Goal: Transaction & Acquisition: Purchase product/service

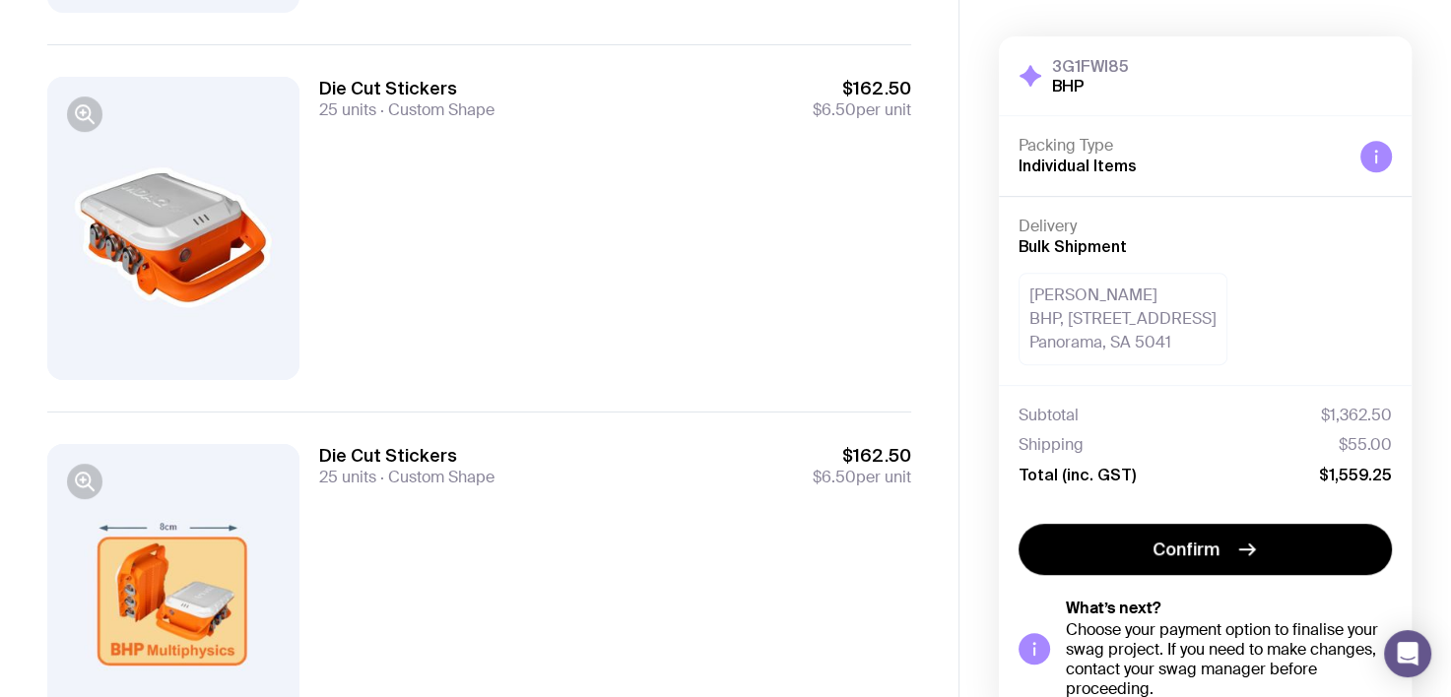
scroll to position [1005, 0]
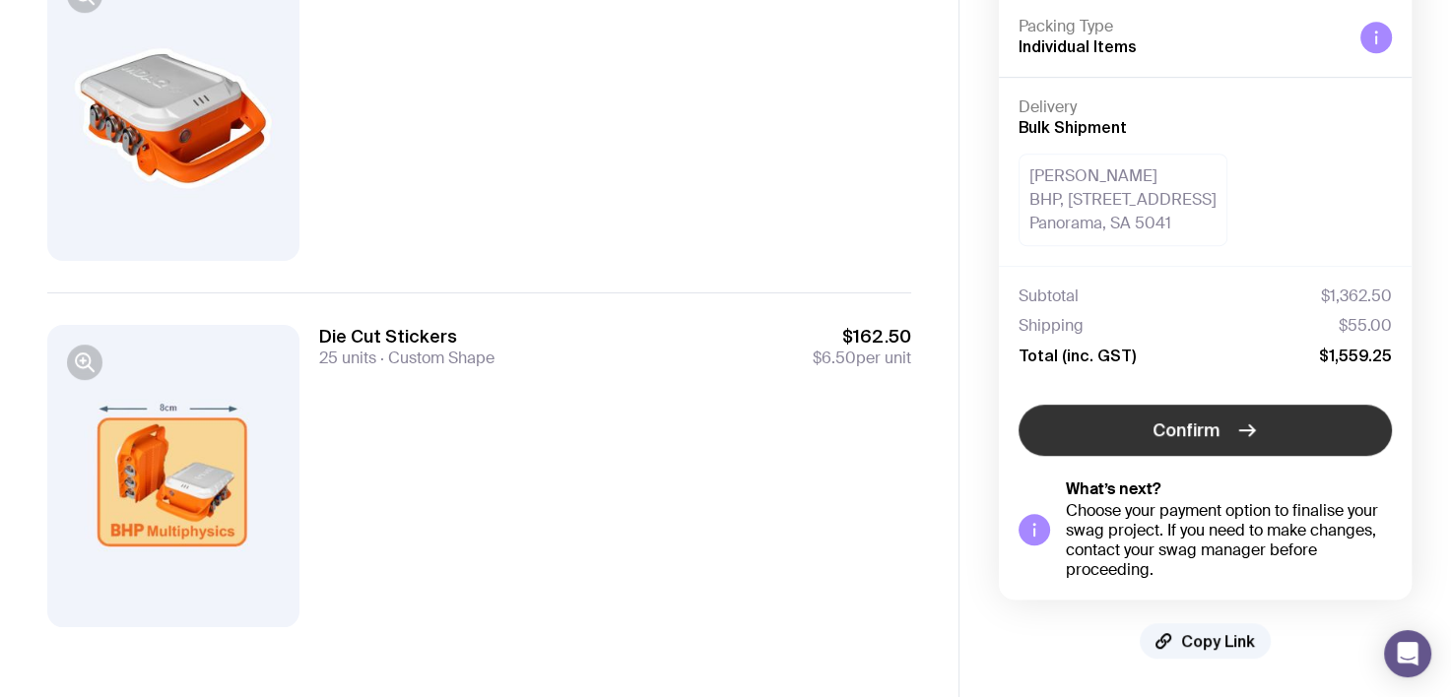
click at [1245, 433] on icon "button" at bounding box center [1247, 431] width 24 height 24
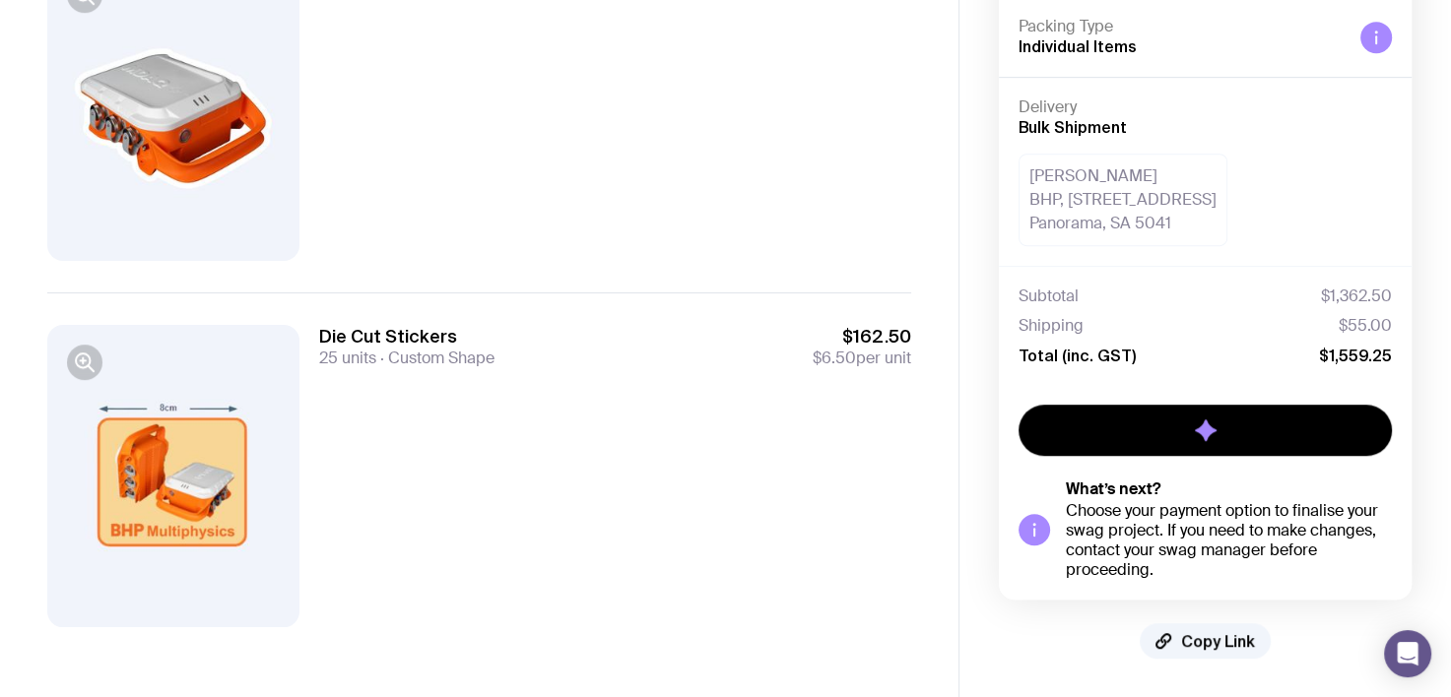
scroll to position [122, 0]
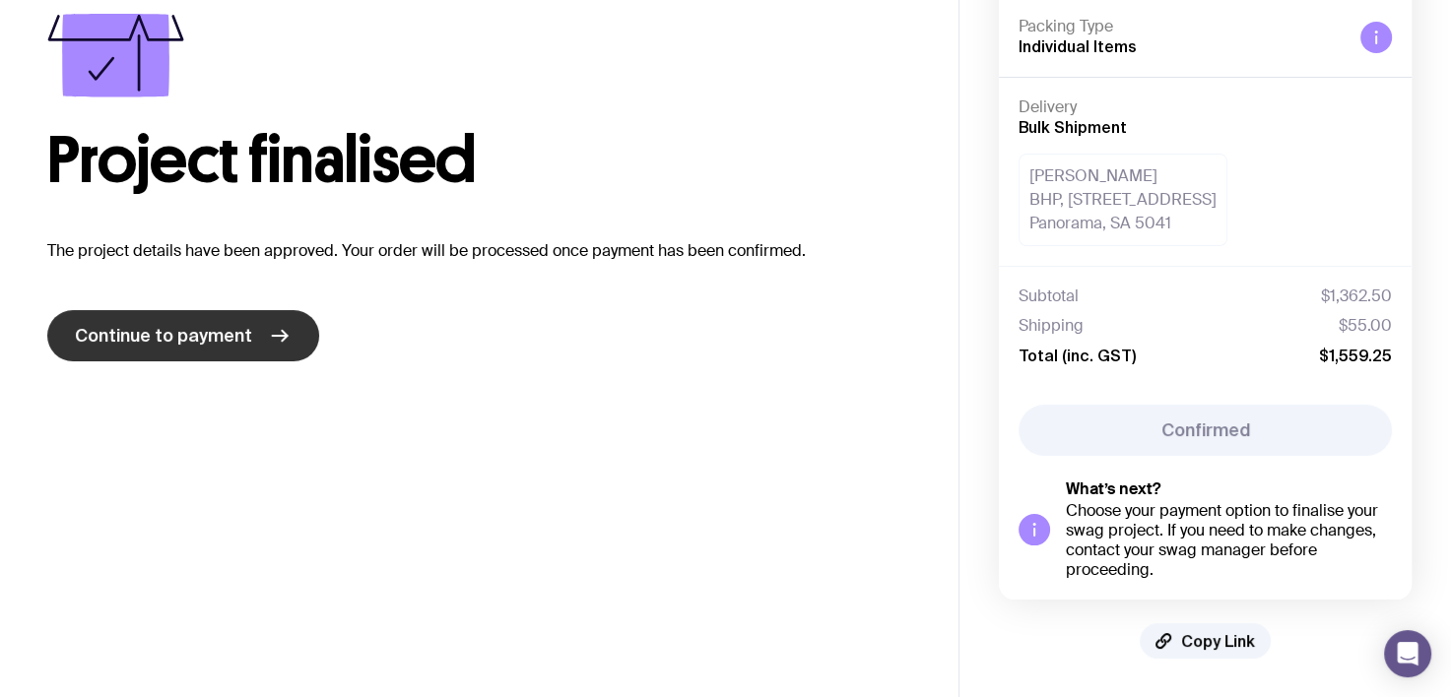
click at [232, 333] on span "Continue to payment" at bounding box center [163, 336] width 177 height 24
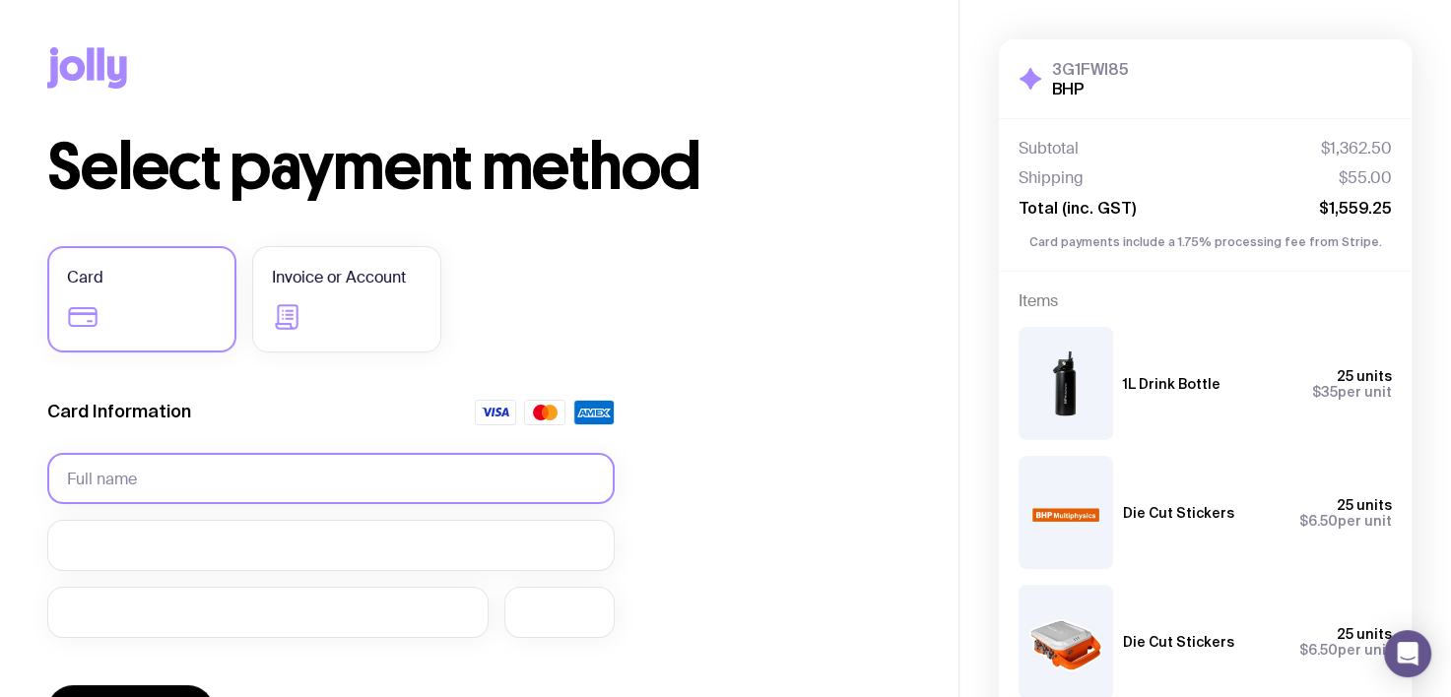
click at [190, 468] on input "text" at bounding box center [330, 478] width 567 height 51
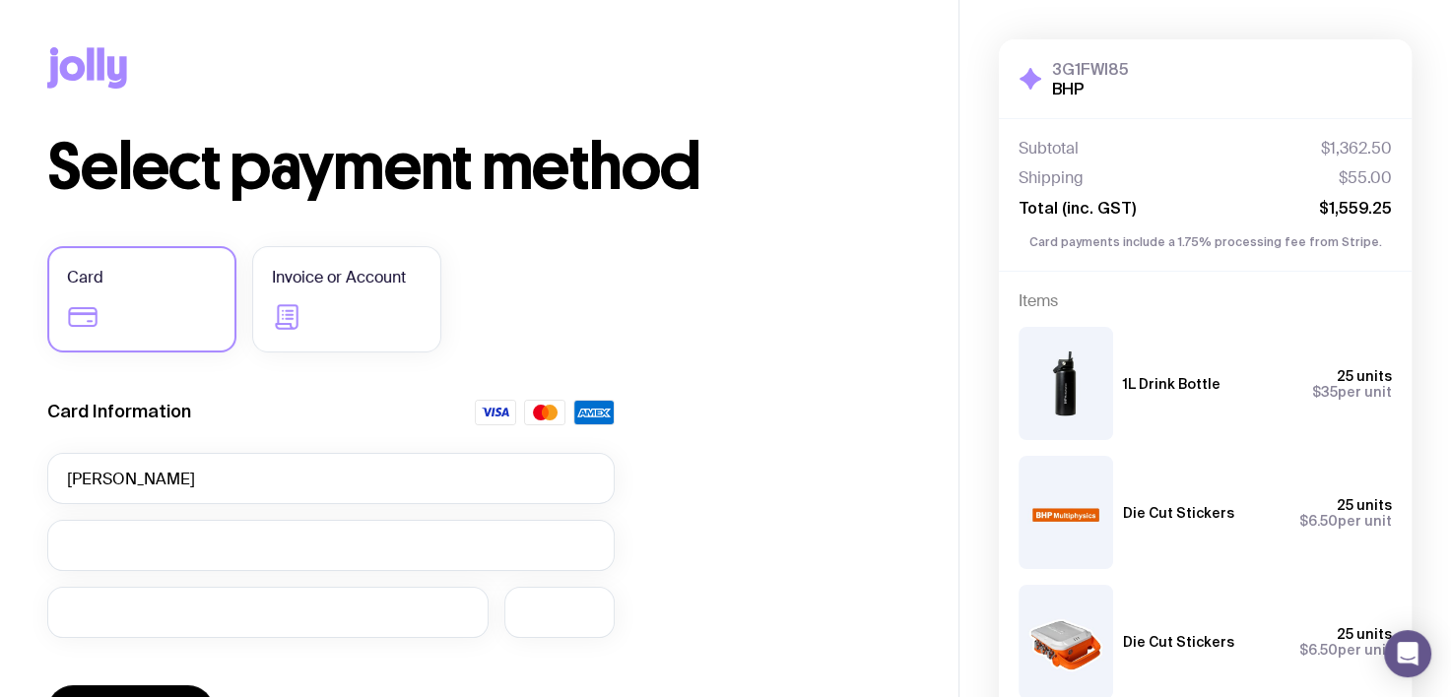
click at [695, 357] on div "Select payment method Card Invoice or Account Card Information [PERSON_NAME] Pa…" at bounding box center [479, 546] width 864 height 820
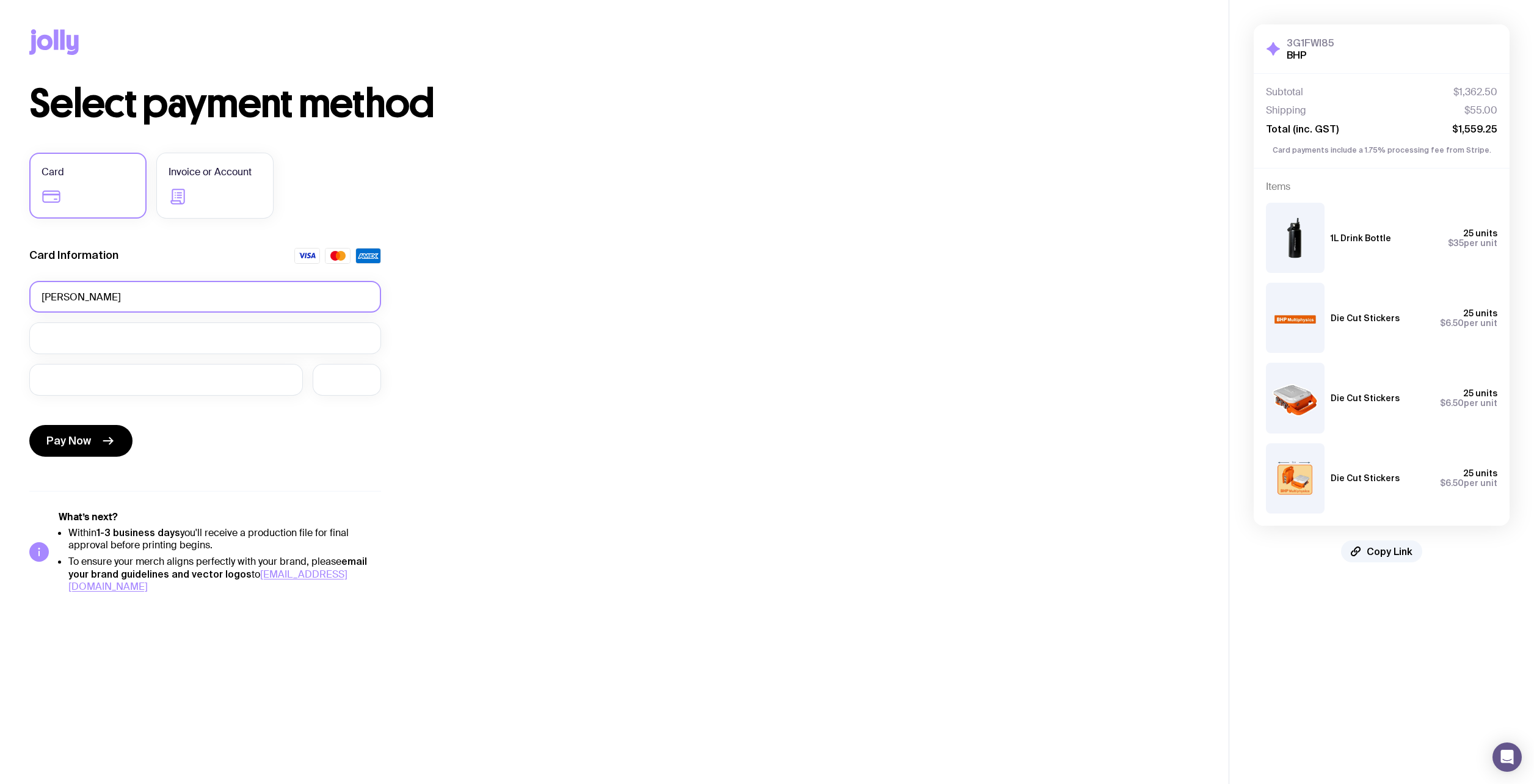
click at [198, 310] on input "[PERSON_NAME]" at bounding box center [205, 296] width 352 height 32
drag, startPoint x: 208, startPoint y: 301, endPoint x: 0, endPoint y: 307, distance: 208.1
click at [0, 307] on html "Copy Link Select payment method Card Invoice or Account Card Information [PERSO…" at bounding box center [767, 392] width 1534 height 784
type input "[PERSON_NAME]"
drag, startPoint x: 223, startPoint y: 362, endPoint x: 214, endPoint y: 353, distance: 12.7
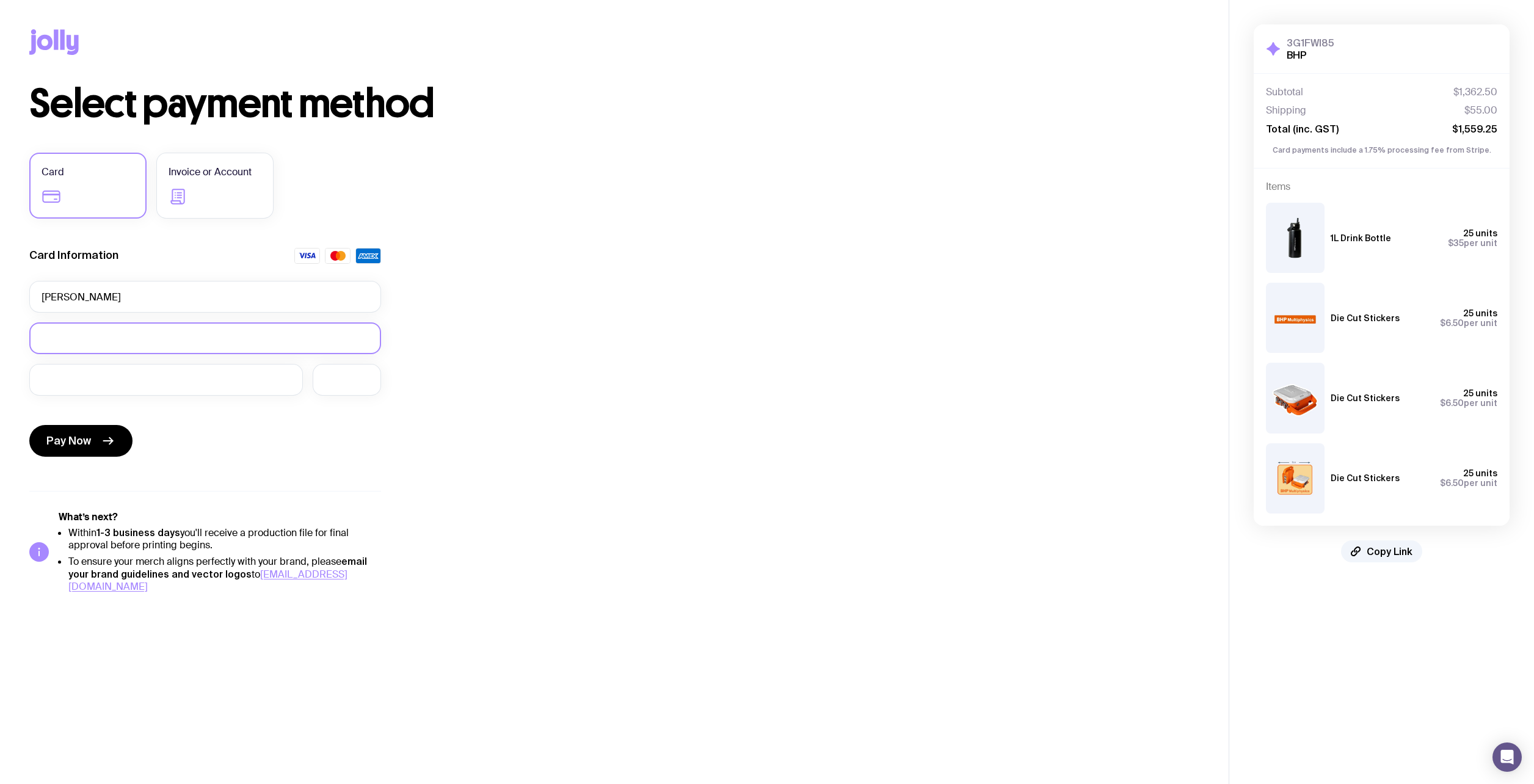
click at [223, 361] on form "Card Information [PERSON_NAME] Pay Now" at bounding box center [205, 355] width 352 height 214
click at [353, 370] on div at bounding box center [347, 379] width 68 height 32
click at [68, 431] on button "Pay Now" at bounding box center [81, 440] width 103 height 32
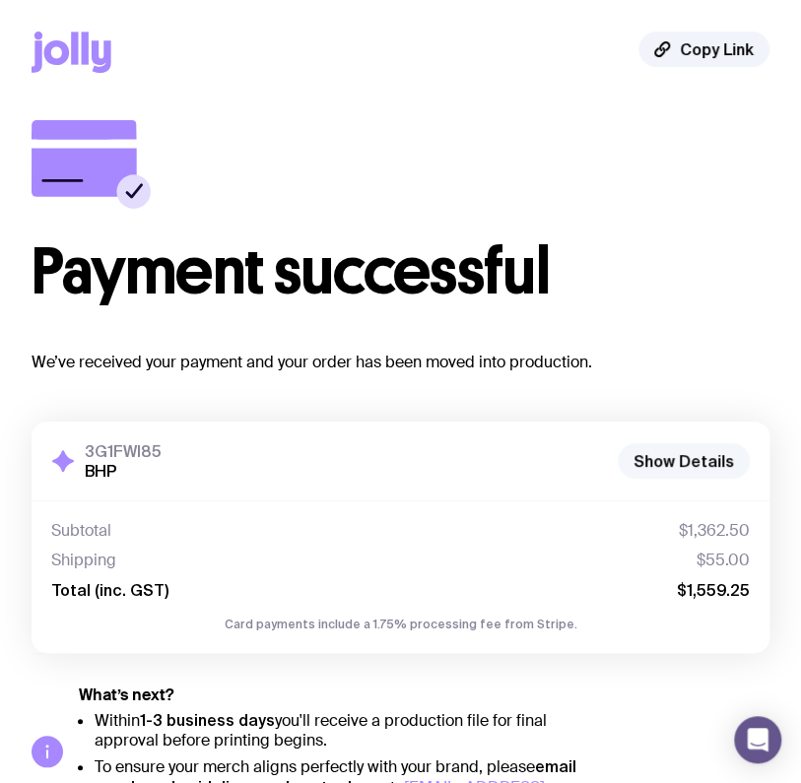
click at [681, 460] on button "Show Details" at bounding box center [683, 460] width 132 height 35
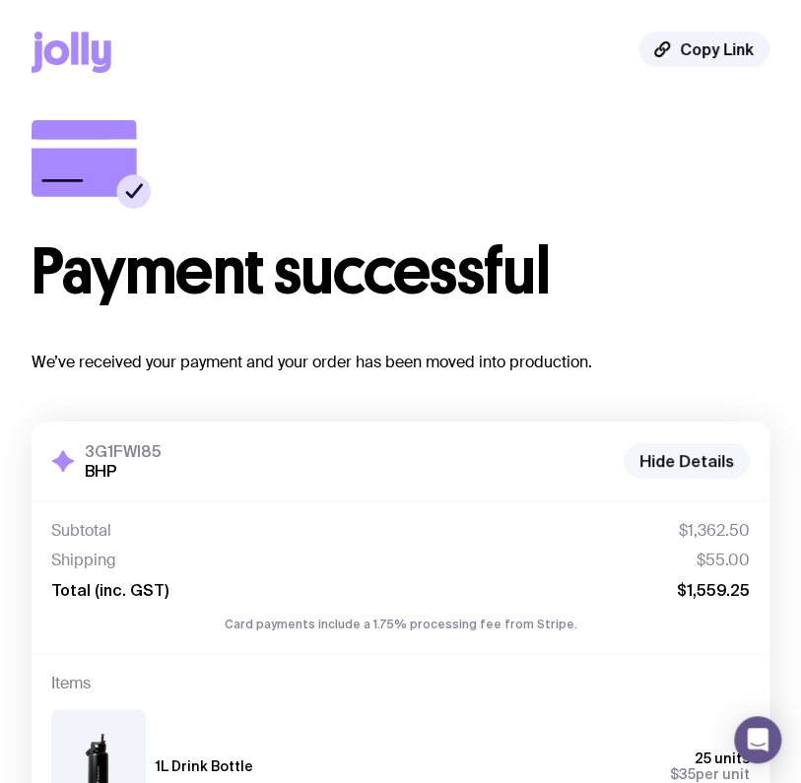
click at [688, 460] on button "Hide Details" at bounding box center [686, 460] width 126 height 35
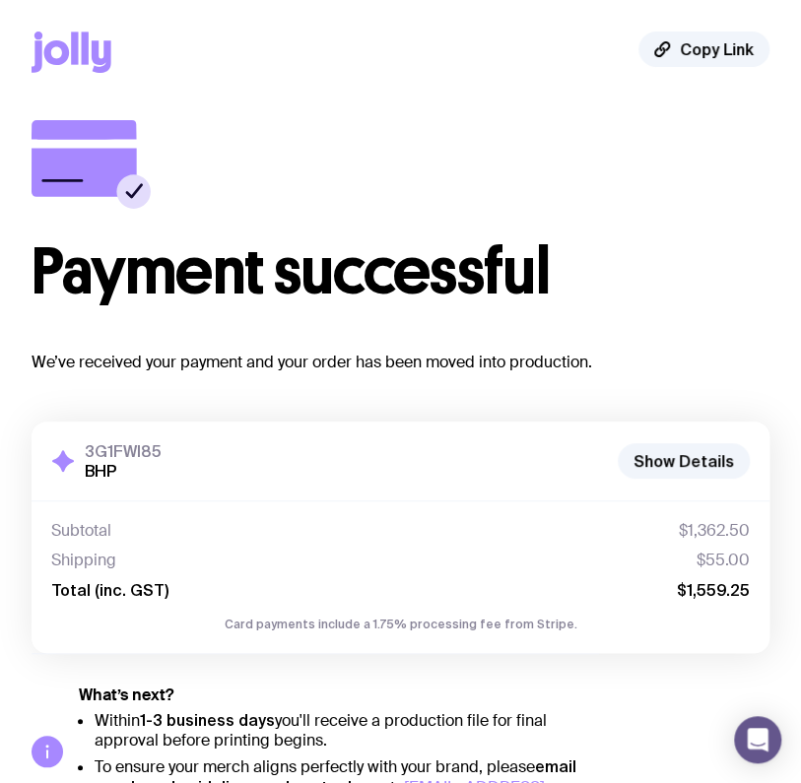
click at [689, 278] on h1 "Payment successful" at bounding box center [401, 271] width 738 height 63
